Goal: Find specific page/section: Find specific page/section

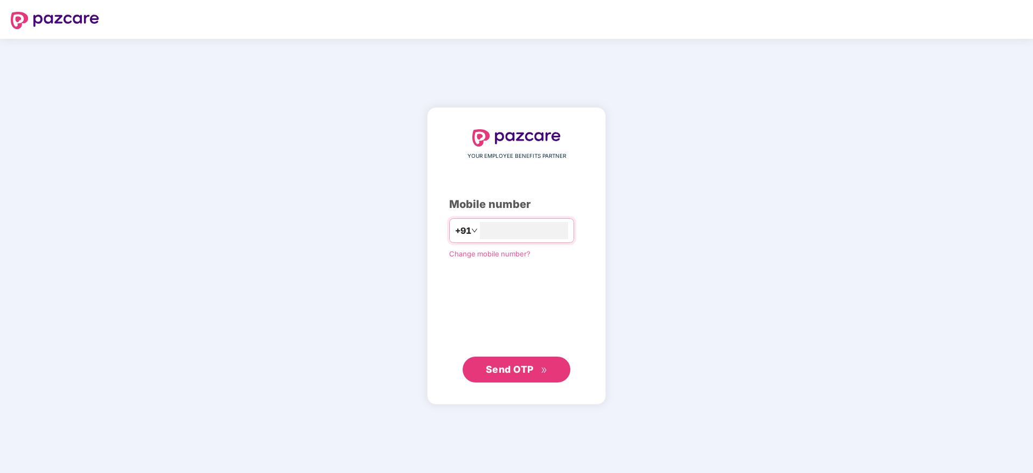
type input "**********"
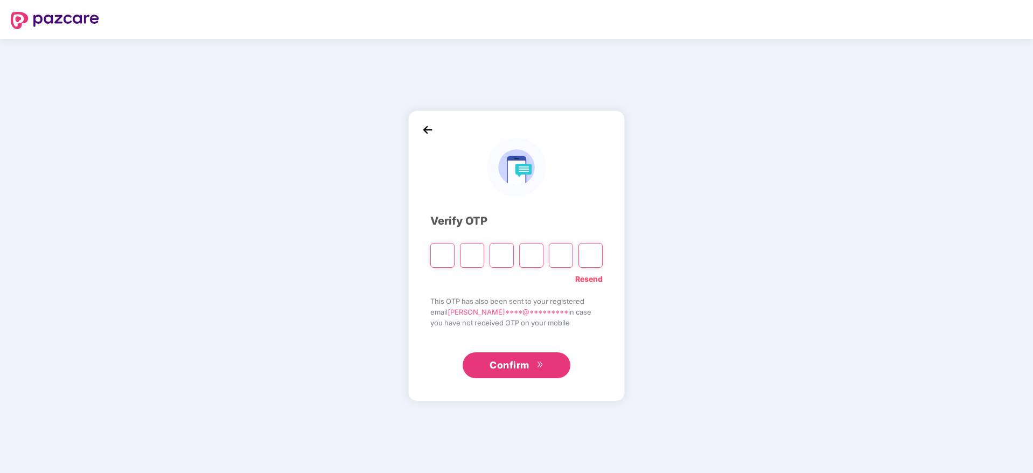
type input "*"
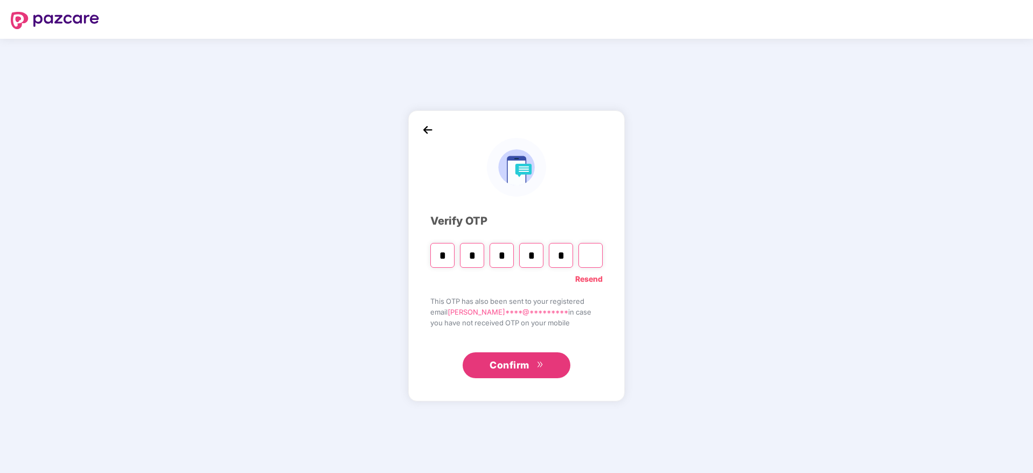
type input "*"
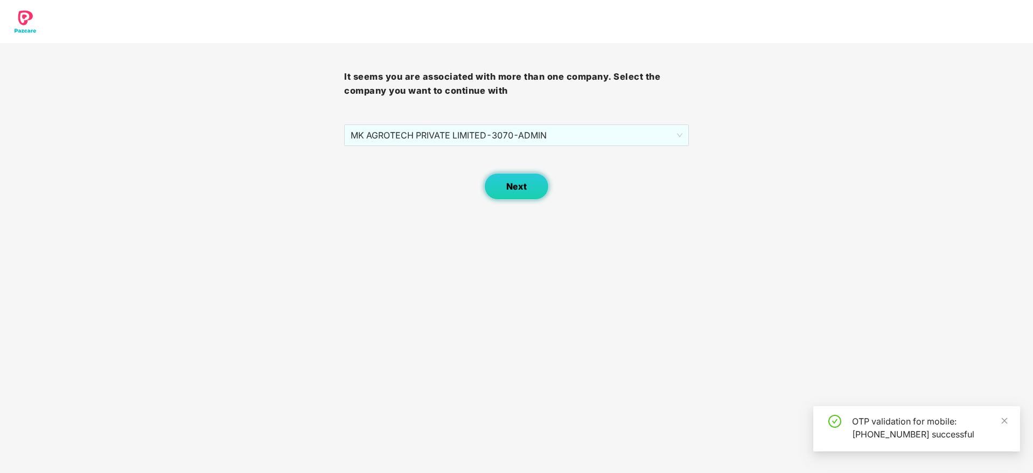
click at [512, 183] on span "Next" at bounding box center [516, 187] width 20 height 10
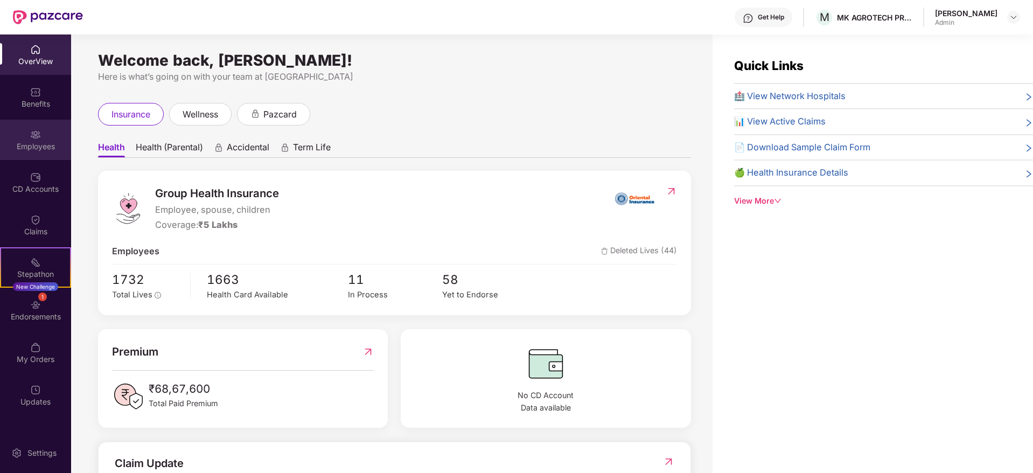
click at [38, 156] on div "Employees" at bounding box center [35, 140] width 71 height 40
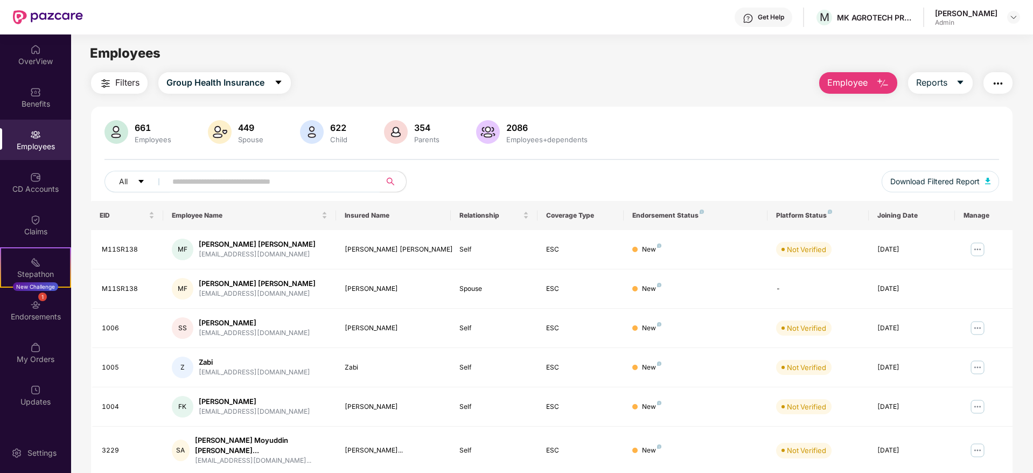
click at [873, 75] on button "Employee" at bounding box center [858, 83] width 78 height 22
click at [950, 88] on button "Reports" at bounding box center [940, 83] width 65 height 22
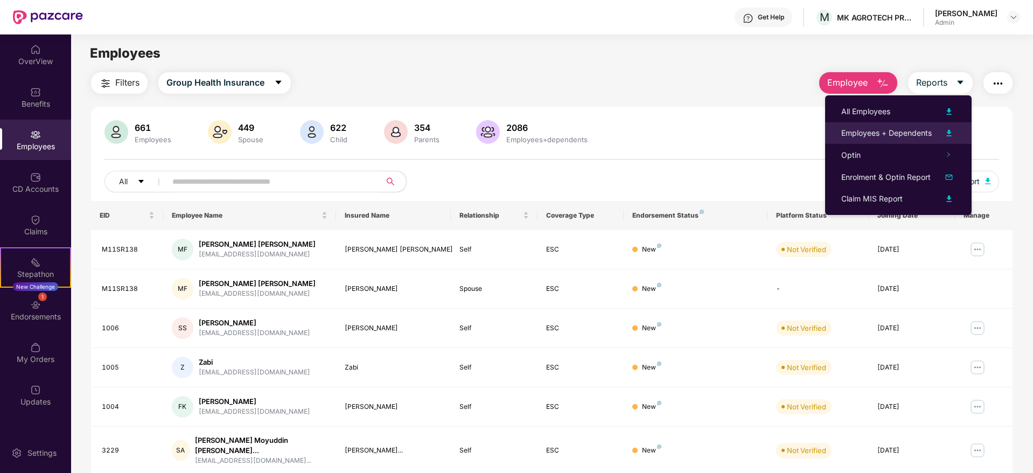
click at [885, 128] on div "Employees + Dependents" at bounding box center [886, 133] width 90 height 12
